Goal: Task Accomplishment & Management: Manage account settings

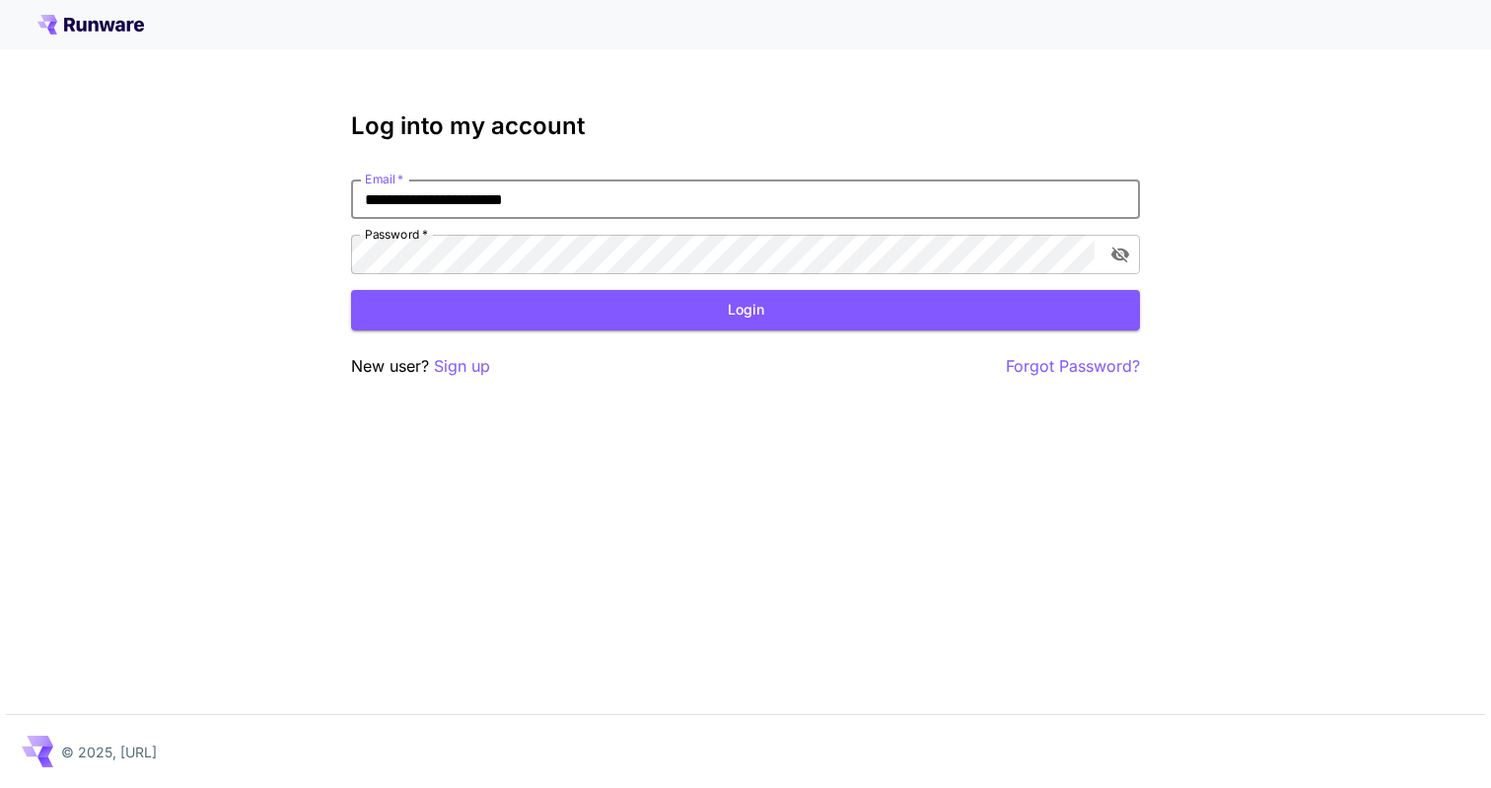
type input "**********"
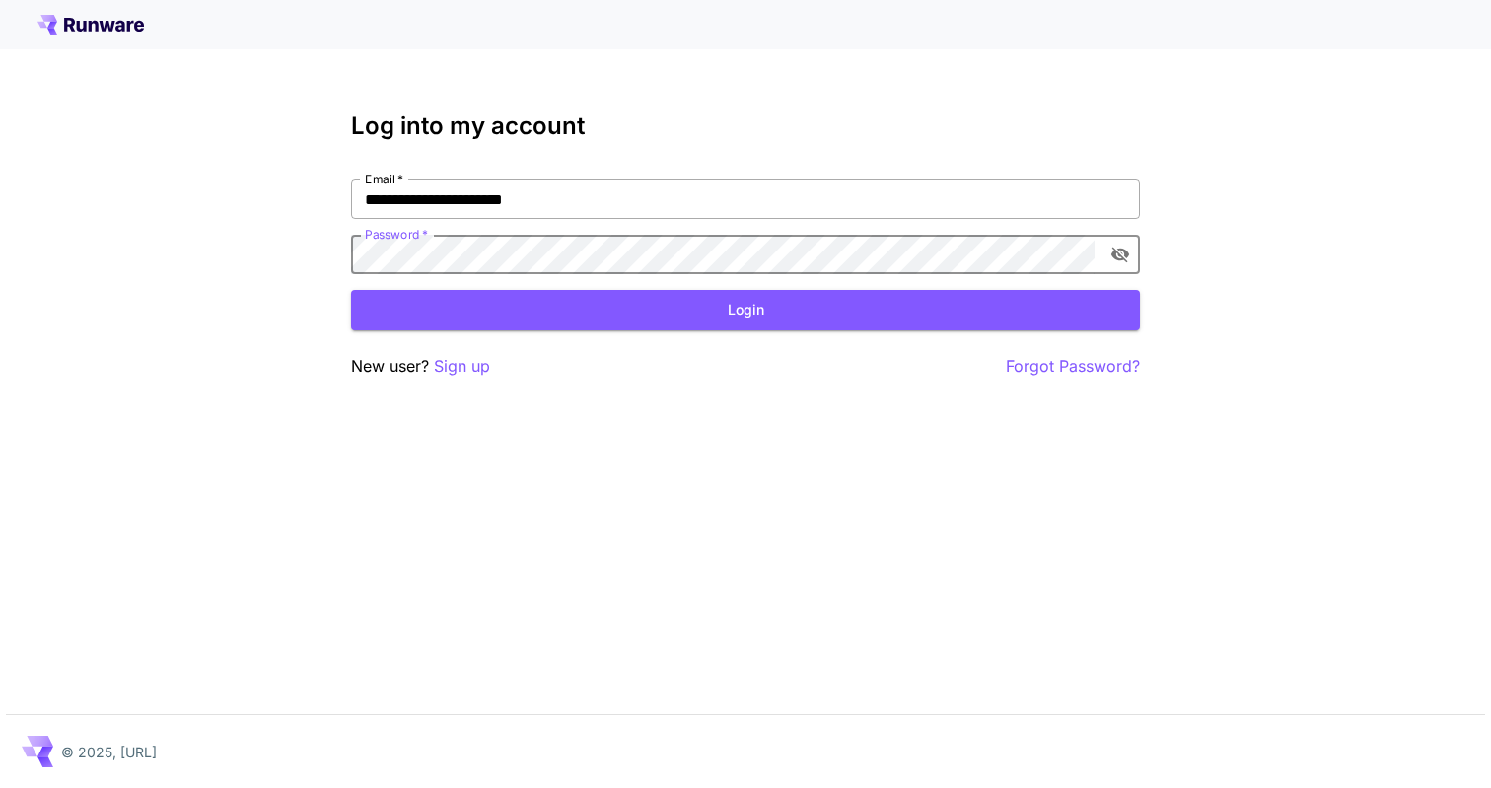
click at [746, 310] on button "Login" at bounding box center [745, 310] width 789 height 40
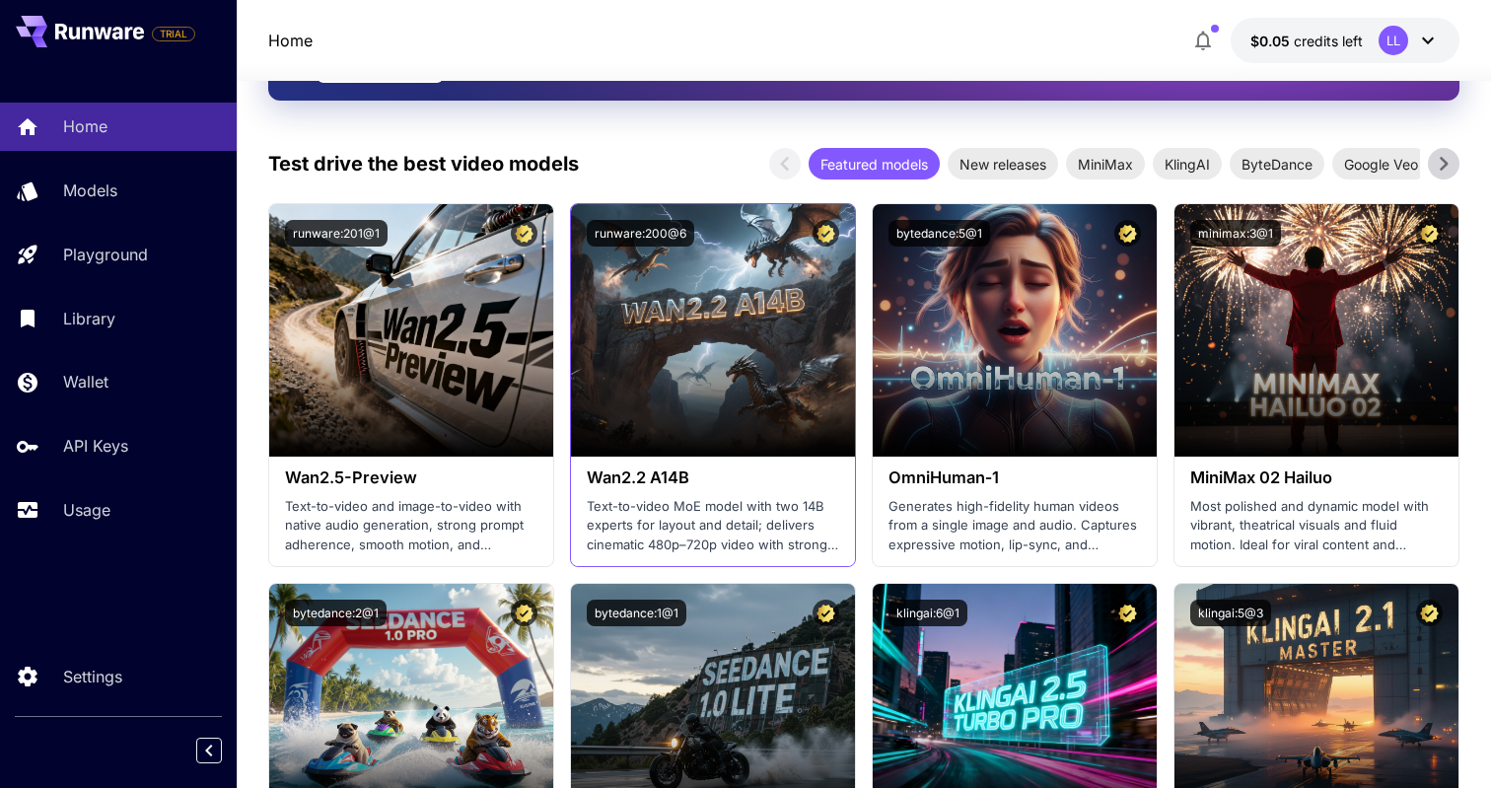
scroll to position [447, 0]
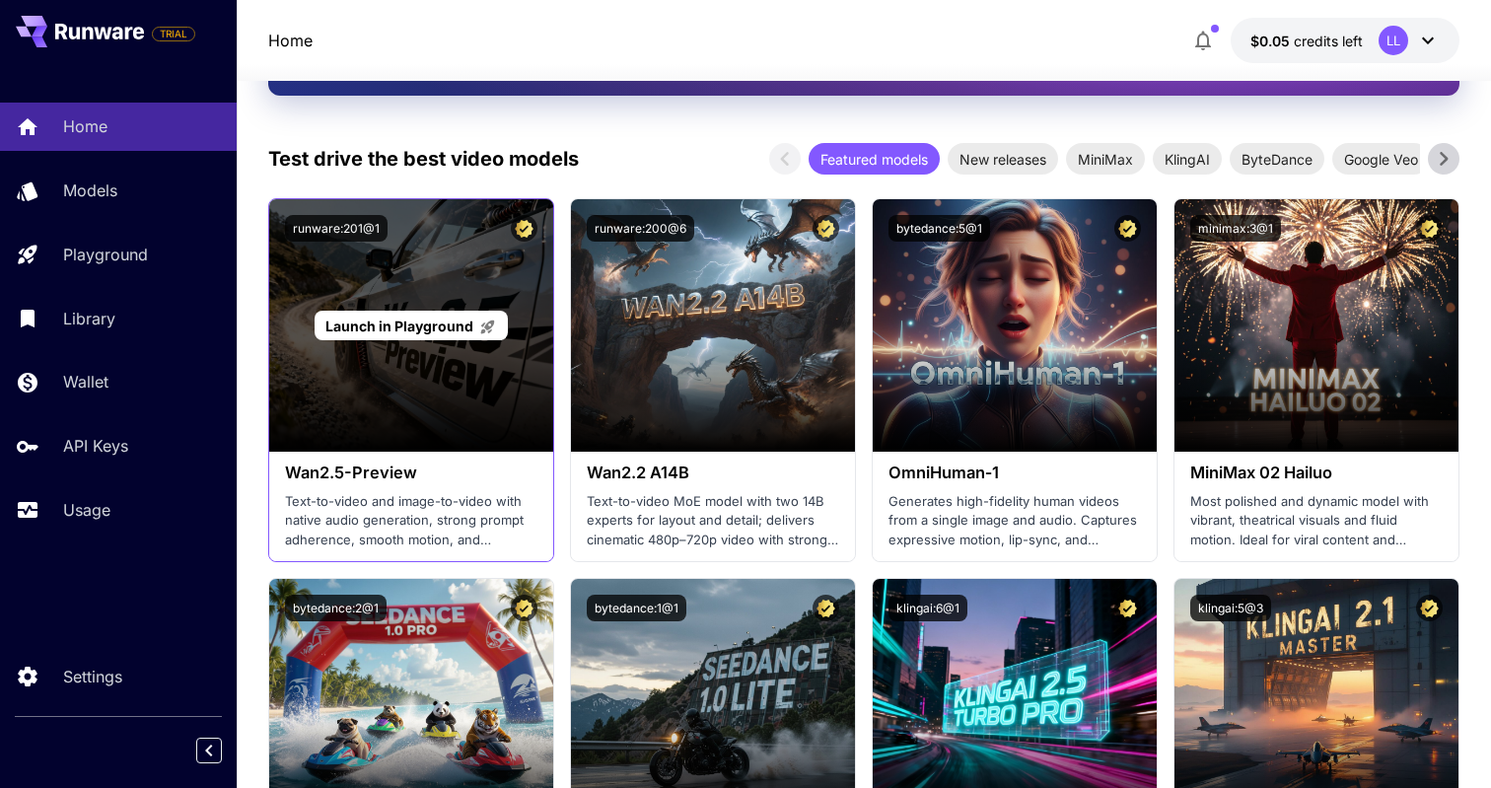
click at [491, 385] on div "Launch in Playground" at bounding box center [411, 325] width 284 height 252
click at [452, 338] on div "Launch in Playground" at bounding box center [411, 326] width 192 height 31
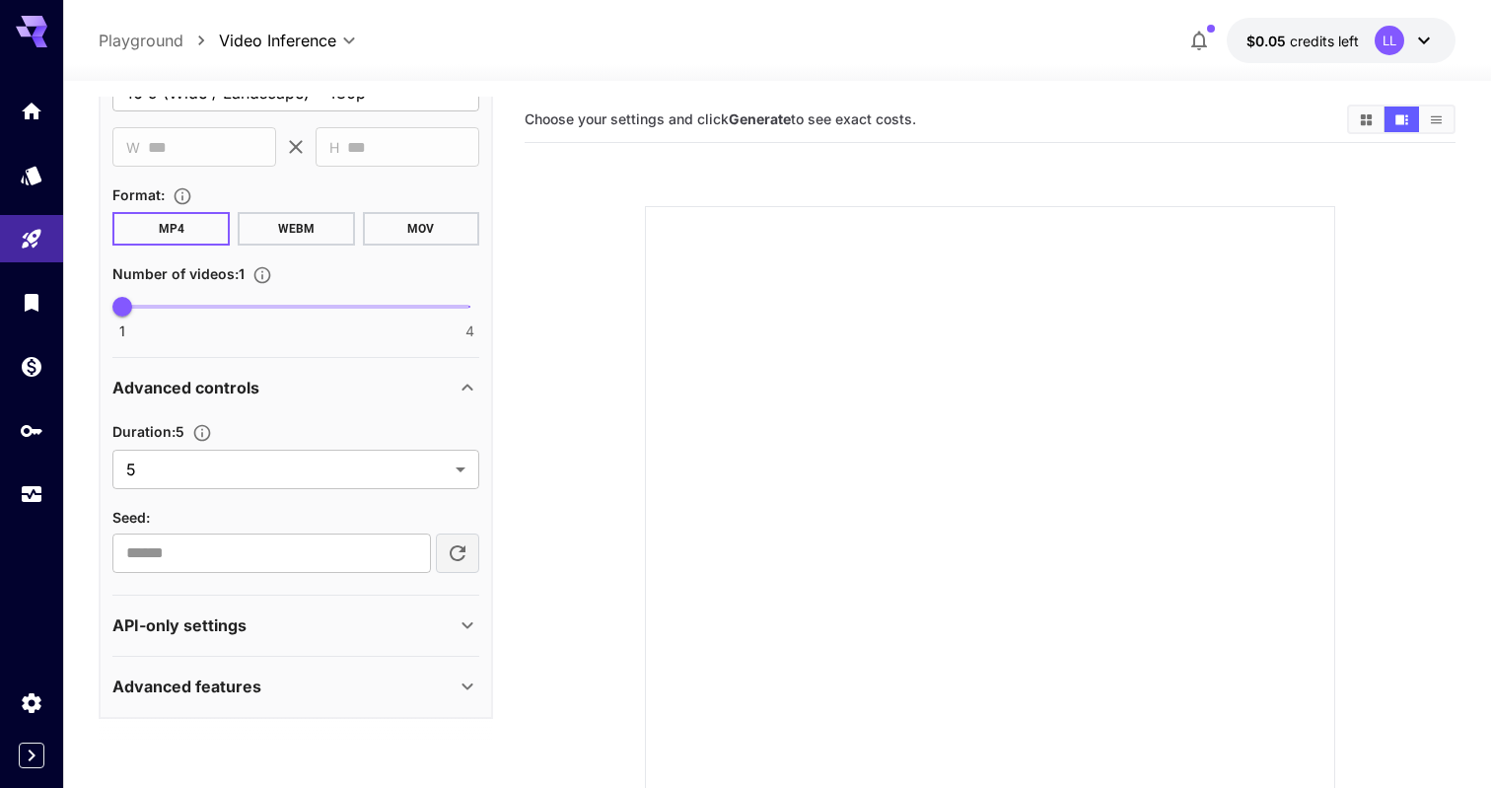
click at [267, 639] on div "API-only settings" at bounding box center [295, 625] width 367 height 47
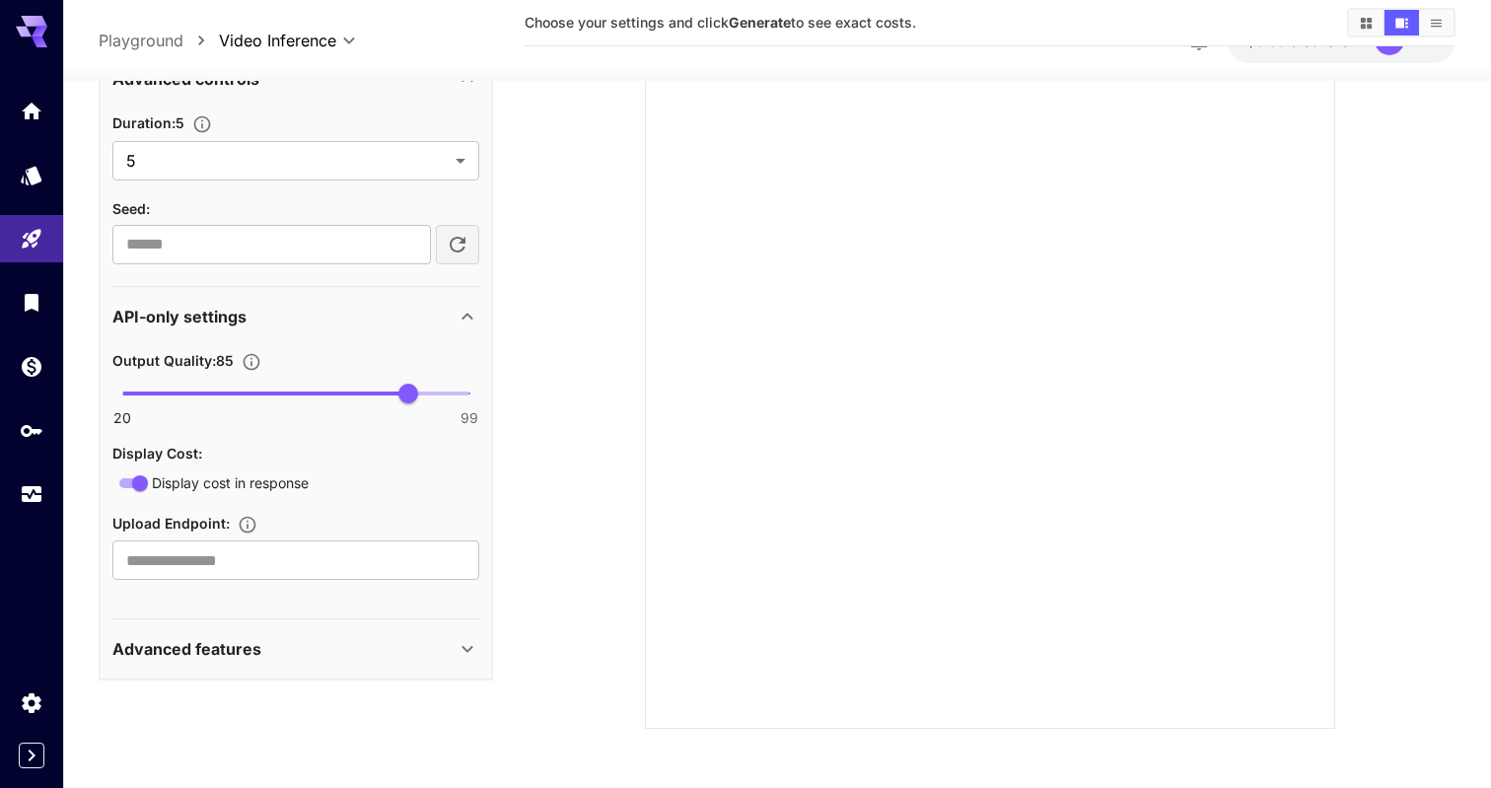
scroll to position [168, 0]
click at [473, 647] on icon at bounding box center [468, 649] width 24 height 24
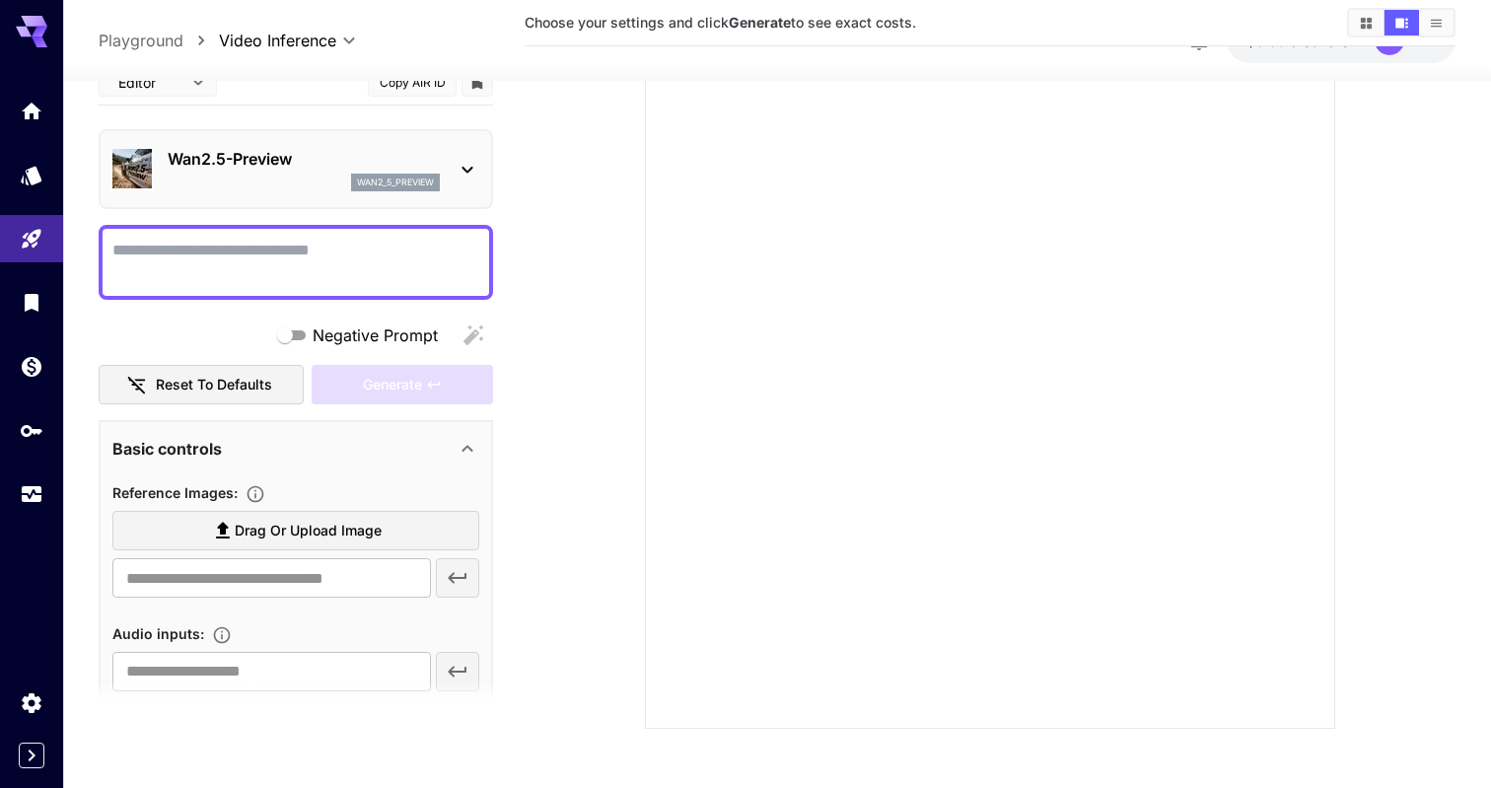
scroll to position [0, 0]
click at [415, 180] on p "wan2_5_preview" at bounding box center [395, 183] width 77 height 14
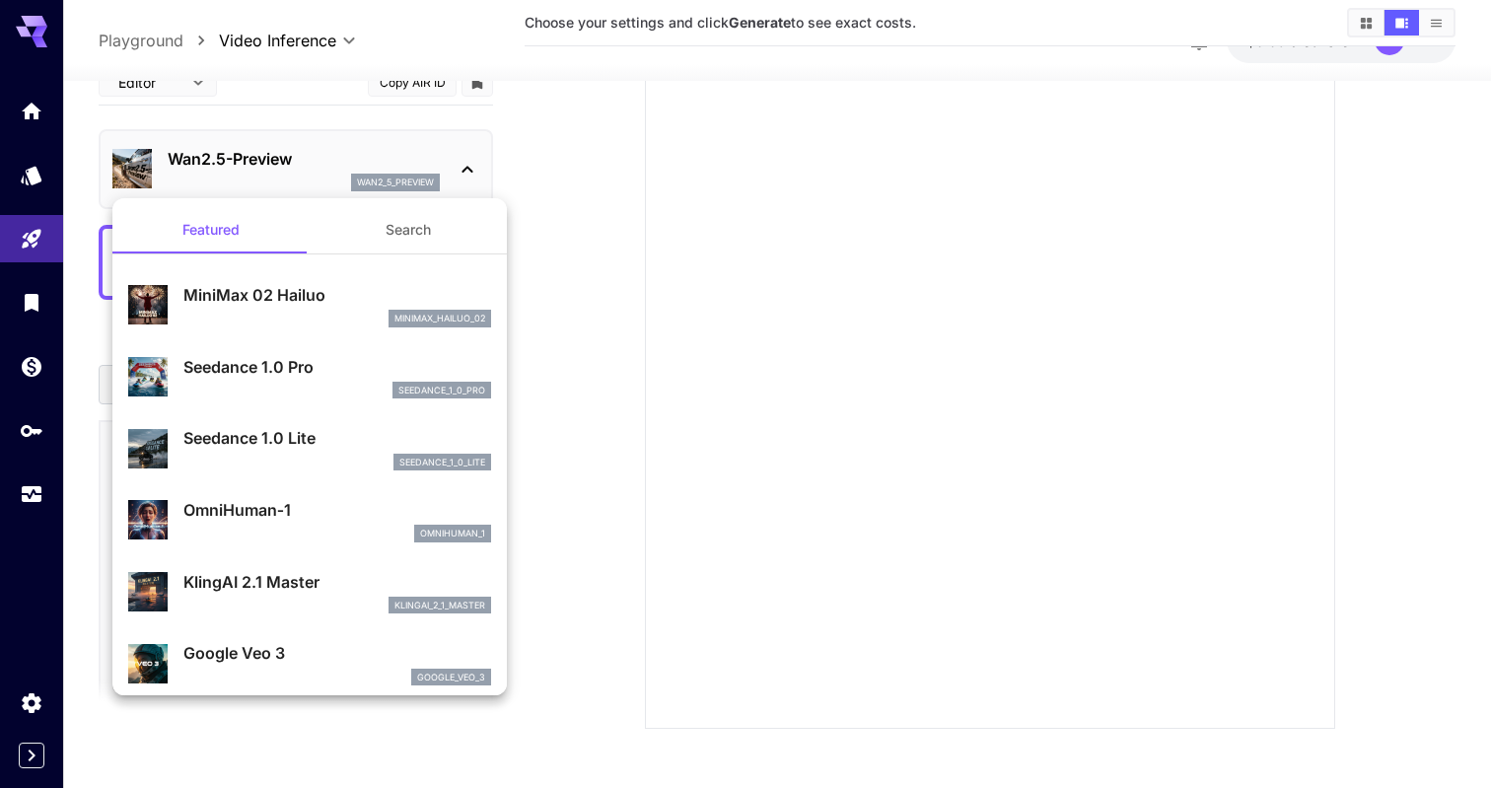
click at [602, 154] on div at bounding box center [745, 394] width 1491 height 788
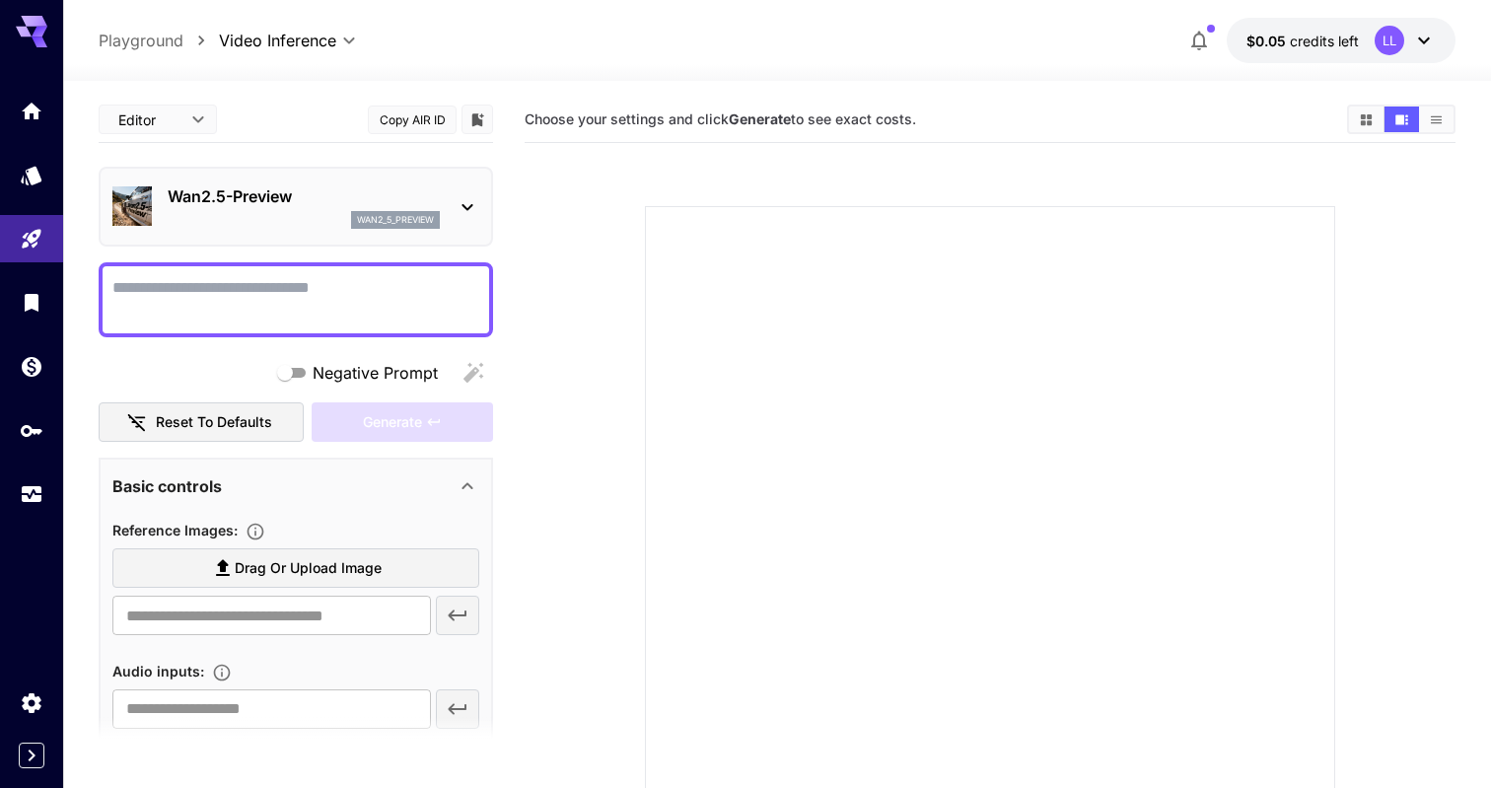
click at [1294, 29] on button "$0.05 credits left LL" at bounding box center [1341, 40] width 229 height 45
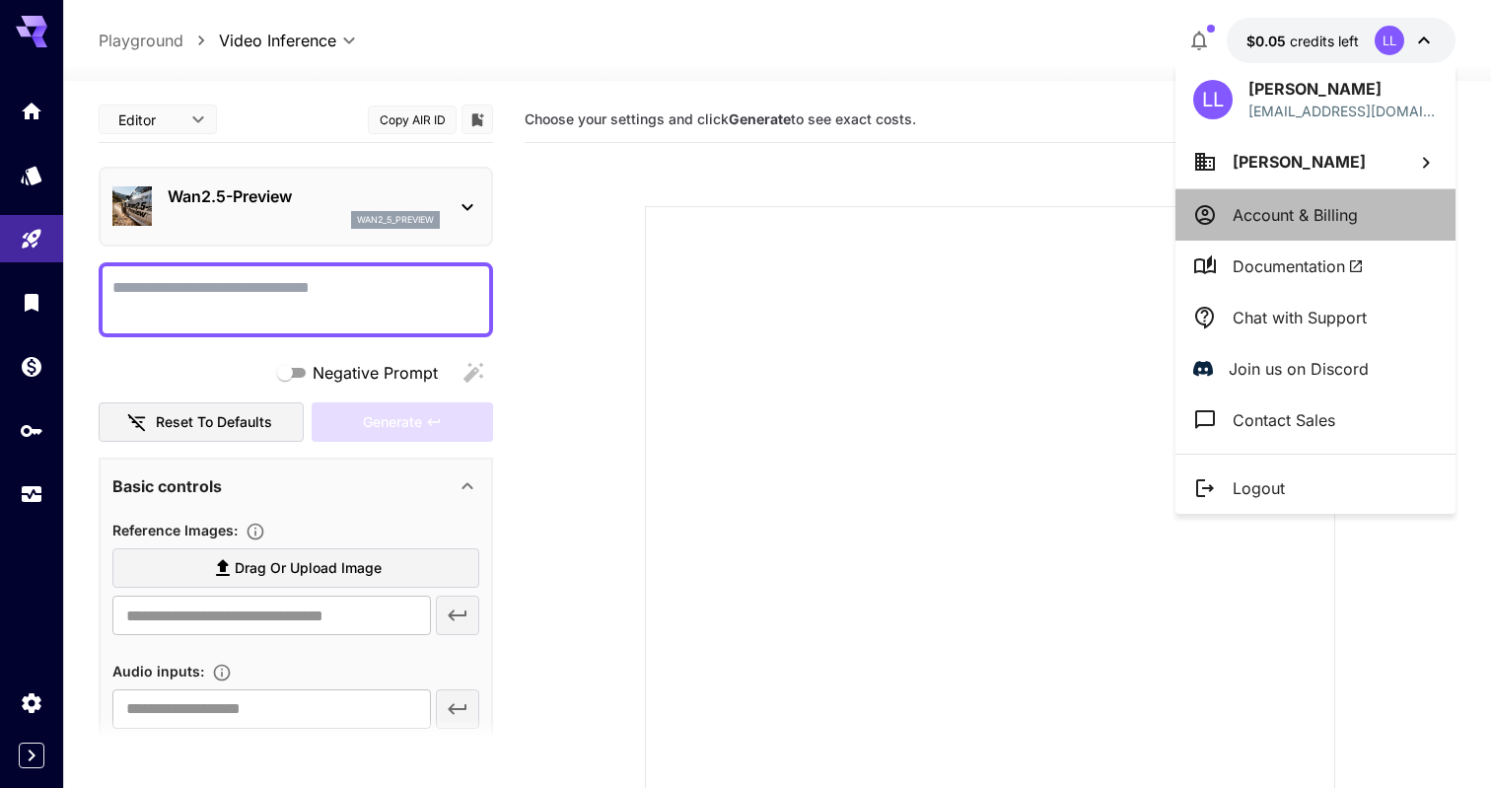
click at [1262, 220] on p "Account & Billing" at bounding box center [1295, 215] width 125 height 24
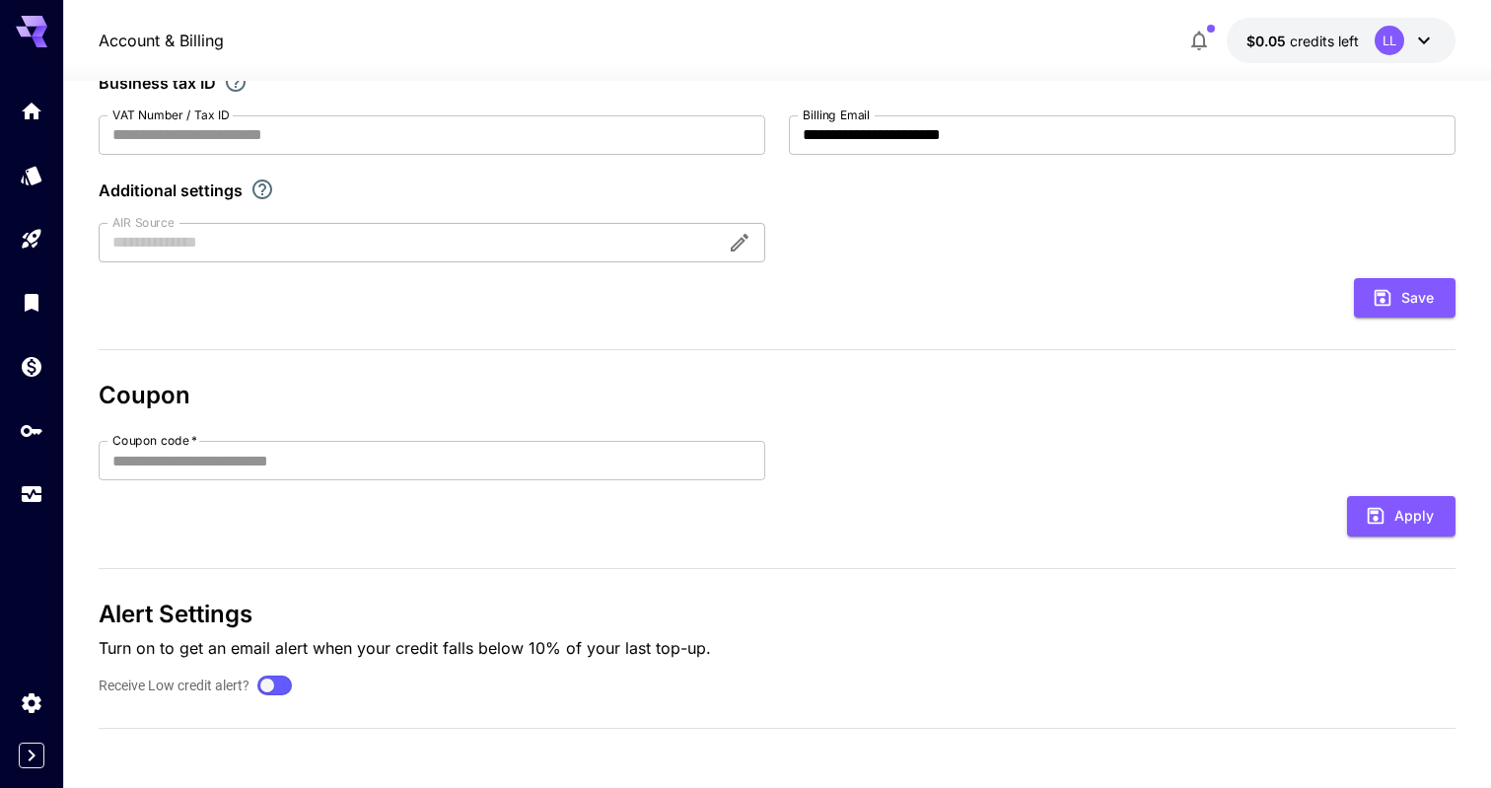
scroll to position [416, 0]
click at [606, 451] on input "Coupon code   *" at bounding box center [432, 461] width 667 height 39
type input "*"
